Goal: Task Accomplishment & Management: Manage account settings

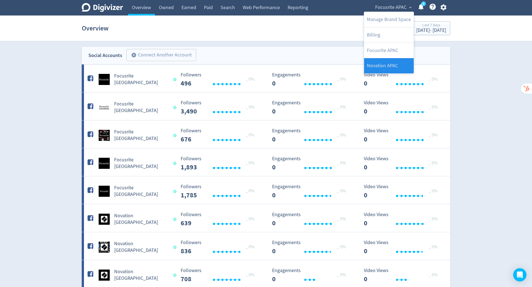
click at [397, 62] on link "Novation APAC" at bounding box center [389, 65] width 50 height 15
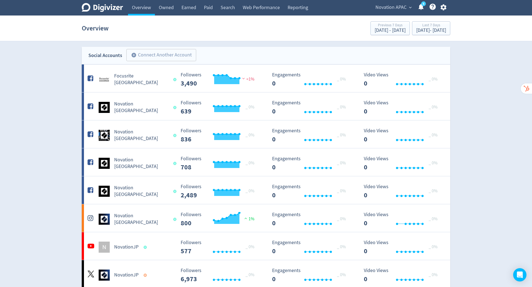
click at [402, 8] on span "Novation APAC" at bounding box center [390, 7] width 31 height 9
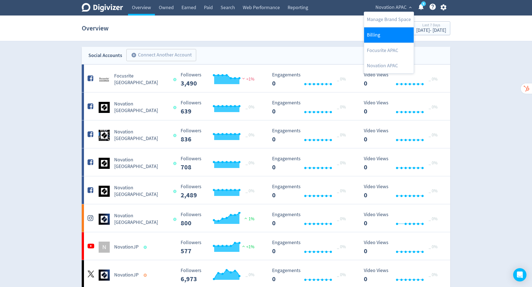
click at [393, 34] on link "Billing" at bounding box center [389, 34] width 50 height 15
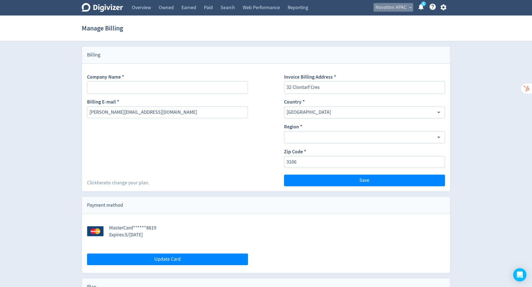
click at [401, 10] on span "Novation APAC" at bounding box center [390, 7] width 31 height 9
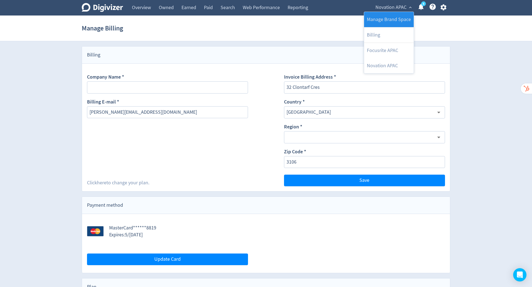
click at [398, 21] on link "Manage Brand Space" at bounding box center [389, 19] width 50 height 15
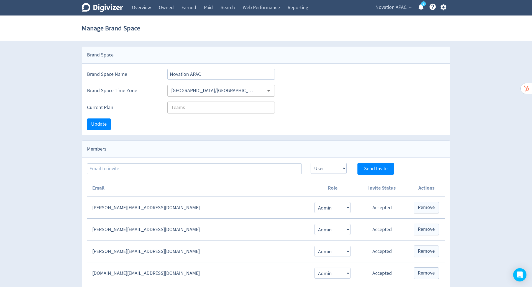
click at [441, 10] on icon "button" at bounding box center [442, 7] width 7 height 7
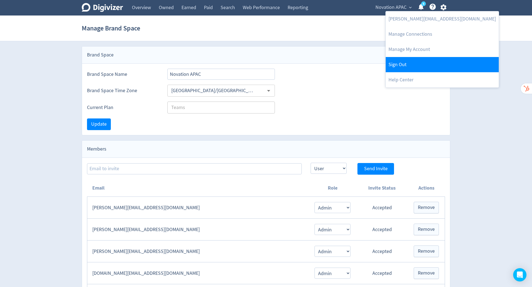
click at [416, 65] on link "Sign Out" at bounding box center [441, 64] width 113 height 15
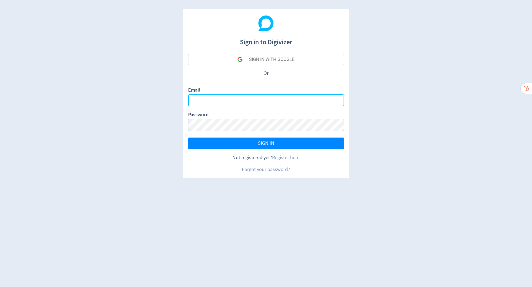
click at [280, 99] on input "Email" at bounding box center [266, 100] width 156 height 12
type input "[PERSON_NAME][EMAIL_ADDRESS][DOMAIN_NAME]"
